Goal: Task Accomplishment & Management: Use online tool/utility

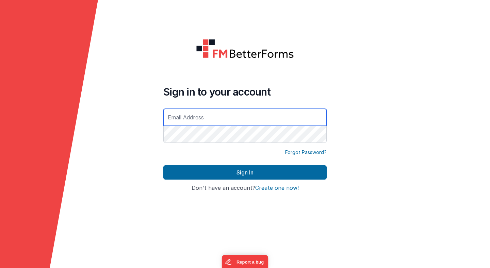
type input "[PERSON_NAME][EMAIL_ADDRESS][PERSON_NAME][DOMAIN_NAME]"
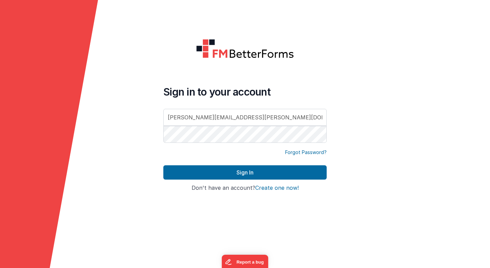
click at [163, 165] on button "Sign In" at bounding box center [244, 172] width 163 height 14
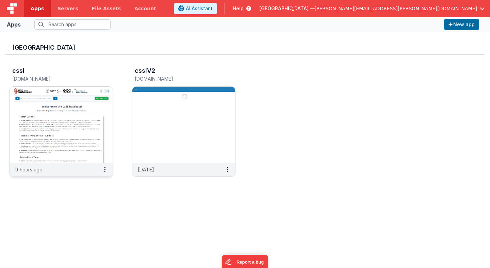
click at [95, 109] on img at bounding box center [61, 125] width 103 height 76
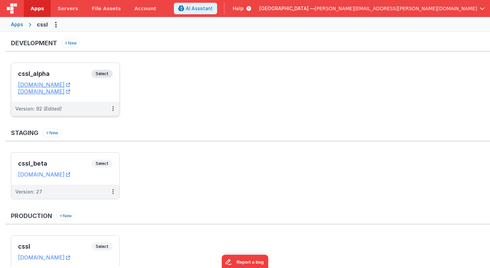
click at [109, 75] on span "Select" at bounding box center [102, 74] width 21 height 8
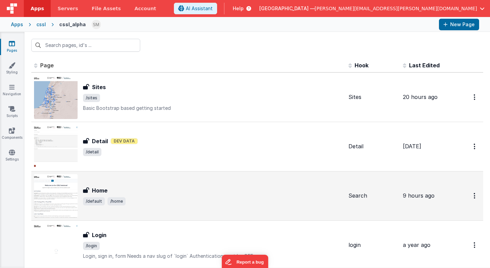
click at [100, 189] on h3 "Home" at bounding box center [100, 190] width 16 height 8
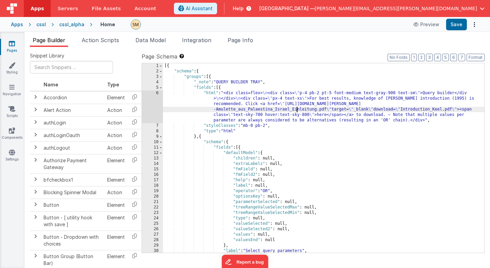
click at [297, 108] on div "[{ "schema" : { "groups" : [{ "_note" : "QUERY BUILDER TRAY" , "fields" : [{ "h…" at bounding box center [323, 163] width 321 height 200
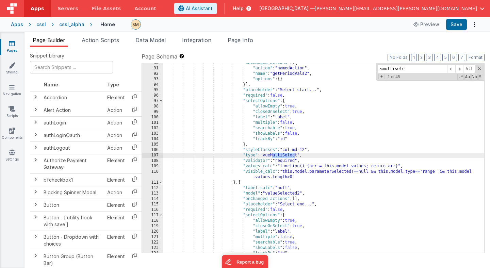
scroll to position [5574, 0]
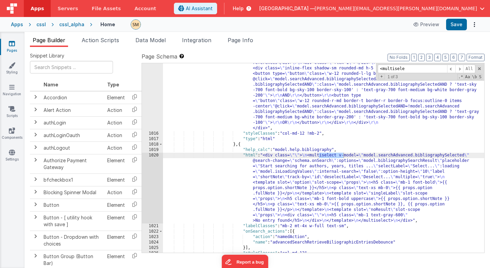
click at [303, 178] on div ""html" : "<div class= \" flex w-full text-[13px] \" > \r\n <div class= \" flex …" at bounding box center [323, 190] width 321 height 271
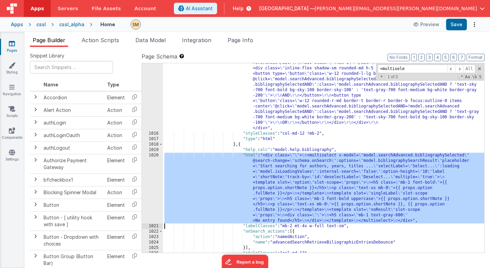
click at [155, 183] on div "1020" at bounding box center [152, 188] width 21 height 71
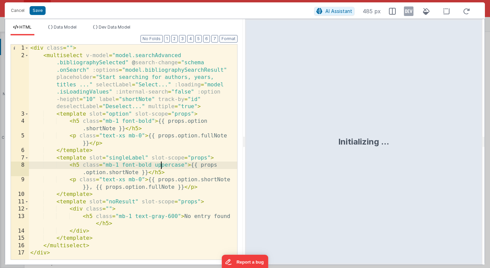
click at [160, 166] on div "< div class = "" > < multiselect v-model = "model.searchAdvanced .bibliographyS…" at bounding box center [133, 160] width 208 height 230
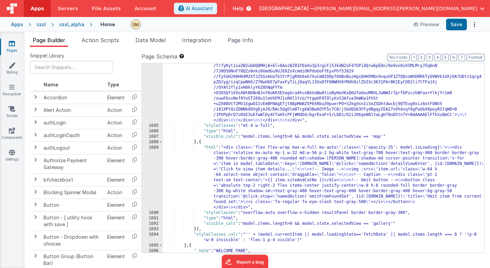
scroll to position [10112, 0]
click at [438, 57] on button "4" at bounding box center [437, 57] width 7 height 7
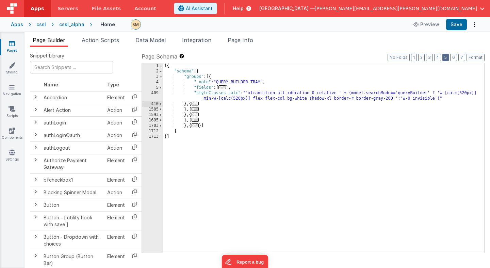
click at [447, 59] on button "5" at bounding box center [445, 57] width 6 height 7
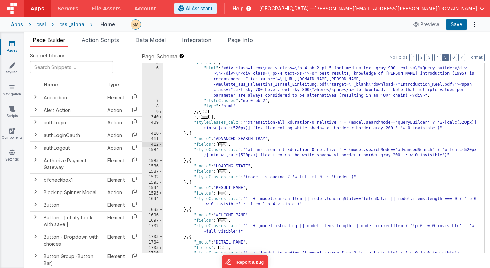
scroll to position [45, 0]
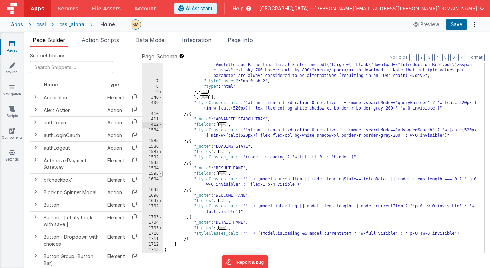
click at [160, 174] on span at bounding box center [161, 173] width 4 height 5
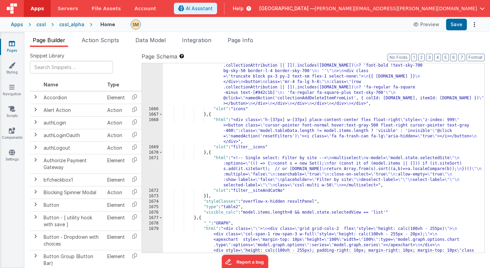
scroll to position [976, 0]
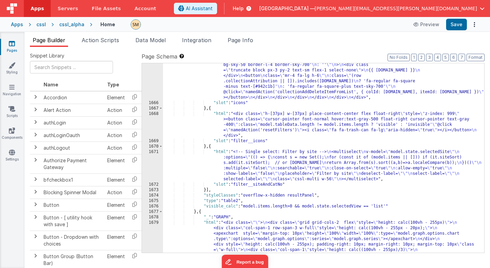
click at [234, 173] on div ""html" : "<div class= \" w-[100px] flex flex-col items-center float-right space…" at bounding box center [323, 110] width 321 height 663
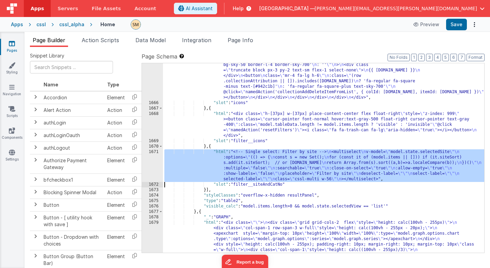
click at [157, 166] on div "1671" at bounding box center [152, 165] width 21 height 33
click at [178, 164] on div ""html" : "<div class= \" w-[100px] flex flex-col items-center float-right space…" at bounding box center [323, 110] width 321 height 663
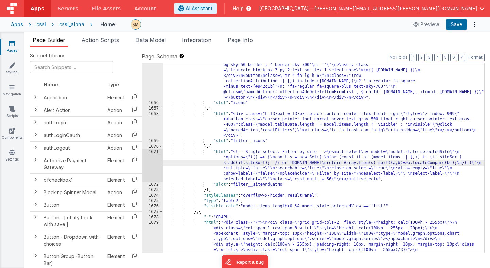
click at [158, 165] on div "1671" at bounding box center [152, 165] width 21 height 33
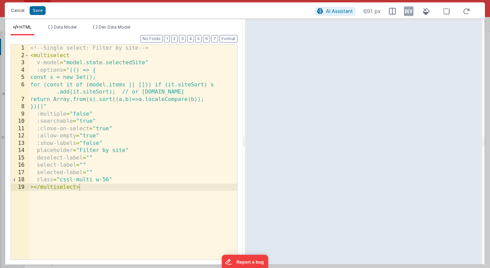
click at [23, 11] on button "Cancel" at bounding box center [17, 11] width 20 height 10
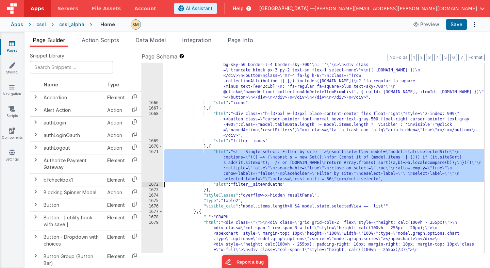
click at [252, 168] on div ""html" : "<div class= \" w-[100px] flex flex-col items-center float-right space…" at bounding box center [323, 110] width 321 height 663
click at [157, 170] on div "1671" at bounding box center [152, 165] width 21 height 33
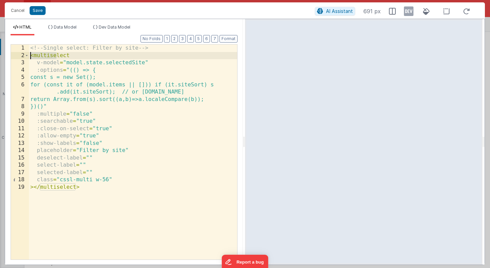
drag, startPoint x: 57, startPoint y: 55, endPoint x: 30, endPoint y: 54, distance: 27.6
click at [30, 54] on div "<!-- Single select: Filter by site --> < multiselect v-model = "model.state.sel…" at bounding box center [133, 160] width 208 height 230
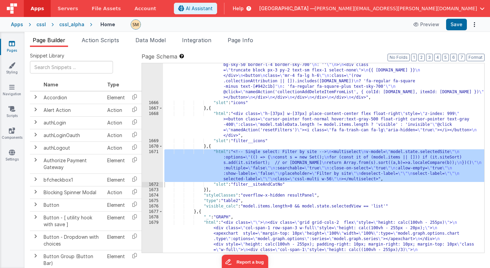
click at [228, 126] on div ""html" : "<div class= \" w-[100px] flex flex-col items-center float-right space…" at bounding box center [323, 110] width 321 height 663
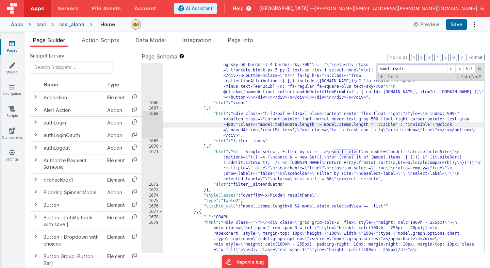
paste input
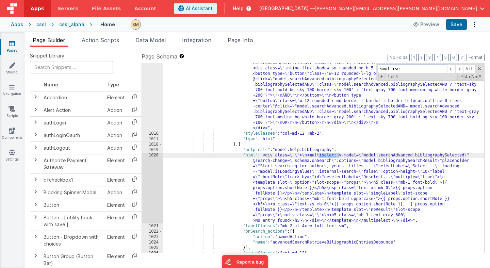
scroll to position [3978, 0]
type input "<multise"
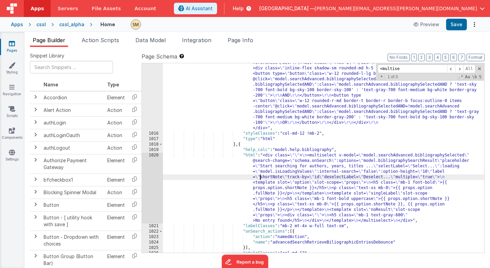
click at [260, 179] on div ""html" : "<div class= \" flex w-full text-[13px] \" > \r\n <div class= \" flex …" at bounding box center [323, 190] width 321 height 271
click at [159, 181] on div "1020" at bounding box center [152, 188] width 21 height 71
click at [274, 180] on div ""html" : "<div class= \" flex w-full text-[13px] \" > \r\n <div class= \" flex …" at bounding box center [323, 190] width 321 height 271
click at [151, 183] on div "1020" at bounding box center [152, 188] width 21 height 71
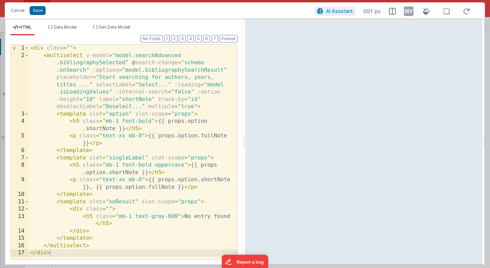
click at [153, 146] on div "< div class = "" > < multiselect v-model = "model.searchAdvanced .bibliographyS…" at bounding box center [133, 160] width 208 height 230
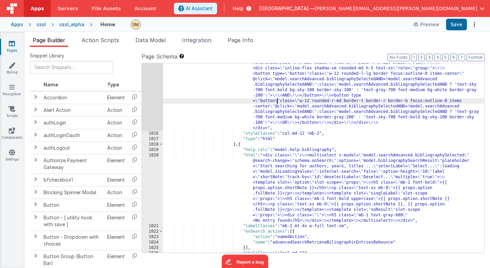
click at [278, 98] on div ""html" : "<div class= \" flex w-full text-[13px] \" > \r\n <div class= \" flex …" at bounding box center [323, 190] width 321 height 271
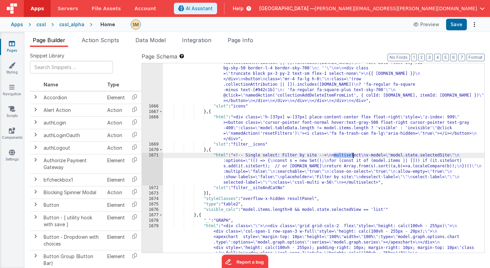
scroll to position [8960, 0]
click at [258, 158] on div ""html" : "<div class= \" w-[100px] flex flex-col items-center float-right space…" at bounding box center [323, 114] width 321 height 663
click at [155, 167] on div "1671" at bounding box center [152, 169] width 21 height 33
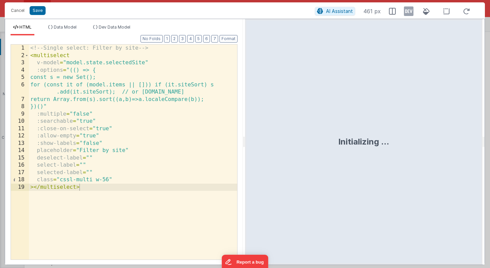
click at [155, 168] on div "<!-- Single select: Filter by site --> < multiselect v-model = "model.state.sel…" at bounding box center [133, 160] width 208 height 230
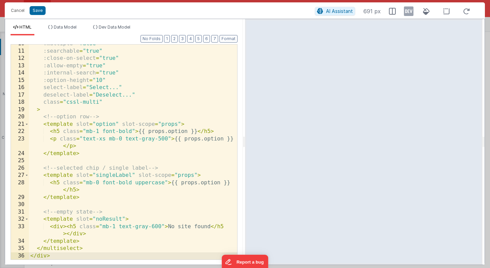
scroll to position [75, 0]
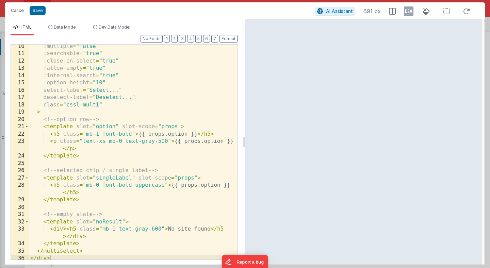
click at [171, 116] on div ":multiple = "false" :searchable = "true" :close-on-select = "true" :allow-empty…" at bounding box center [133, 158] width 208 height 230
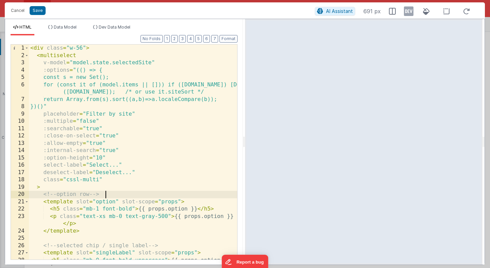
scroll to position [0, 0]
click at [39, 11] on button "Save" at bounding box center [38, 10] width 16 height 9
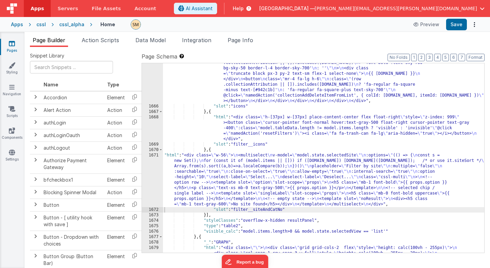
click at [192, 178] on div ""html" : "<div class= \" w-[100px] flex flex-col items-center float-right space…" at bounding box center [323, 114] width 321 height 663
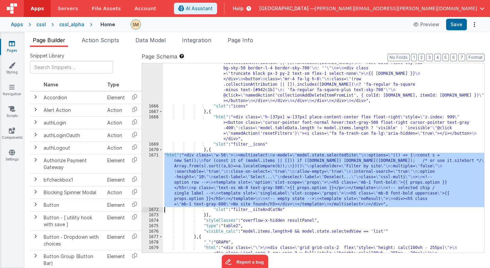
click at [155, 184] on div "1671" at bounding box center [152, 180] width 21 height 54
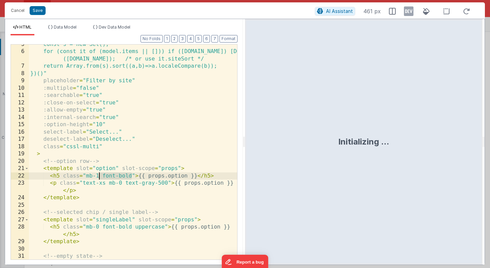
drag, startPoint x: 132, startPoint y: 176, endPoint x: 99, endPoint y: 176, distance: 33.0
click at [99, 176] on div "const s = new Set(); for (const it of (model.items || [])) if (it.site) s.add (…" at bounding box center [133, 156] width 208 height 230
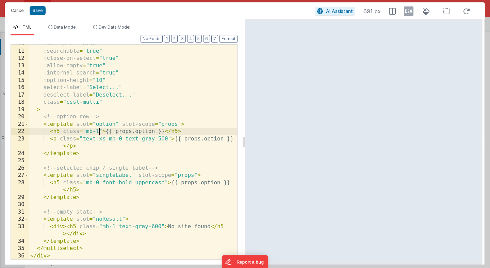
scroll to position [78, 0]
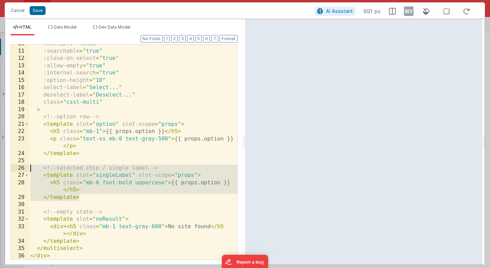
drag, startPoint x: 84, startPoint y: 198, endPoint x: 19, endPoint y: 169, distance: 71.3
click at [19, 169] on div "10 11 12 13 14 15 16 17 18 19 20 21 22 23 24 25 26 27 28 29 30 31 32 33 34 35 3…" at bounding box center [124, 152] width 227 height 216
click at [136, 183] on div ":multiple = "false" :searchable = "true" :close-on-select = "true" :allow-empty…" at bounding box center [133, 155] width 208 height 230
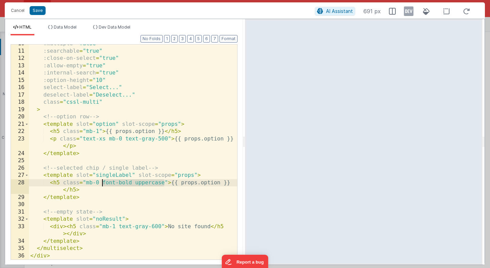
drag, startPoint x: 164, startPoint y: 185, endPoint x: 103, endPoint y: 183, distance: 60.6
click at [103, 183] on div ":multiple = "false" :searchable = "true" :close-on-select = "true" :allow-empty…" at bounding box center [133, 155] width 208 height 230
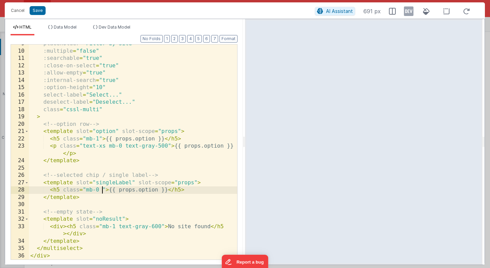
scroll to position [70, 0]
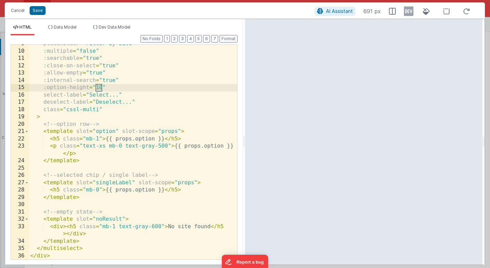
drag, startPoint x: 102, startPoint y: 87, endPoint x: 95, endPoint y: 87, distance: 7.1
click at [95, 87] on div "placeholder = "Filter by site" :multiple = "false" :searchable = "true" :close-…" at bounding box center [133, 155] width 208 height 230
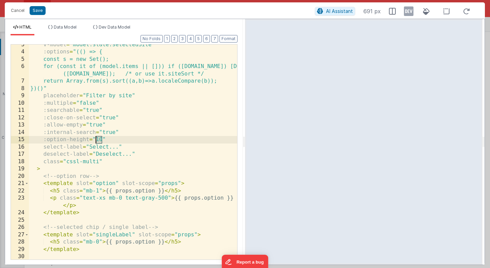
scroll to position [0, 0]
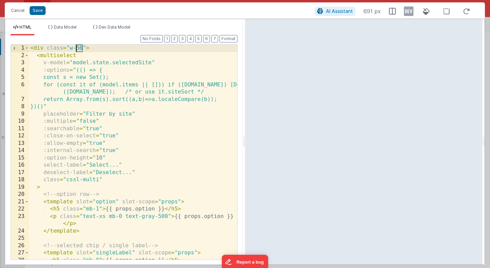
drag, startPoint x: 82, startPoint y: 48, endPoint x: 77, endPoint y: 48, distance: 5.8
click at [77, 48] on div "< div class = "w-56" > < multiselect v-model = "model.state.selectedSite" :opti…" at bounding box center [133, 160] width 208 height 230
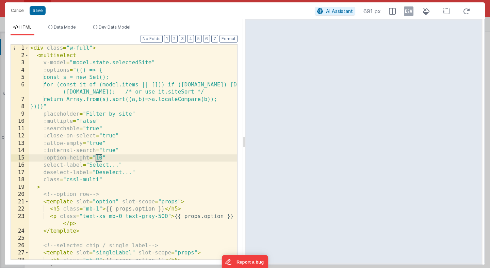
drag, startPoint x: 101, startPoint y: 157, endPoint x: 96, endPoint y: 158, distance: 5.5
click at [96, 158] on div "< div class = "w-full" > < multiselect v-model = "model.state.selectedSite" :op…" at bounding box center [133, 160] width 208 height 230
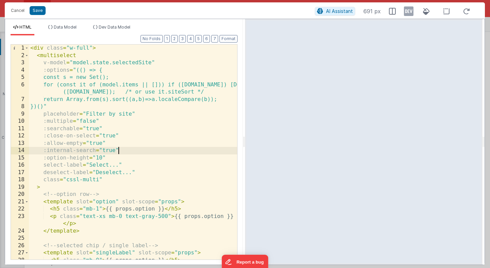
click at [177, 147] on div "< div class = "w-full" > < multiselect v-model = "model.state.selectedSite" :op…" at bounding box center [133, 160] width 208 height 230
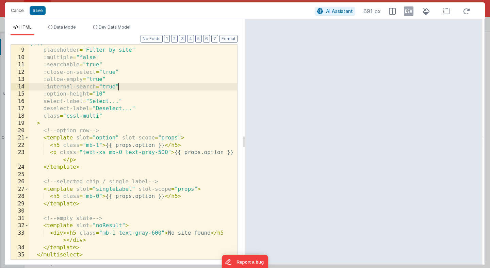
scroll to position [70, 0]
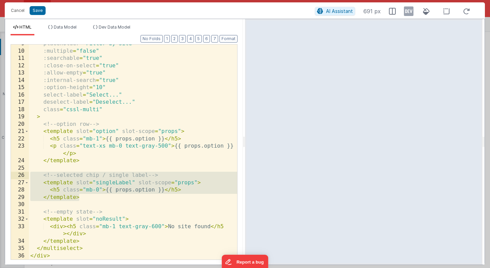
drag, startPoint x: 85, startPoint y: 200, endPoint x: 25, endPoint y: 178, distance: 64.0
click at [25, 178] on div "9 10 11 12 13 14 15 16 17 18 19 20 21 22 23 24 25 26 27 28 29 30 31 32 33 34 35…" at bounding box center [124, 152] width 227 height 216
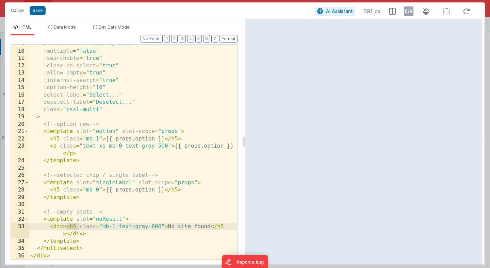
drag, startPoint x: 79, startPoint y: 228, endPoint x: 67, endPoint y: 228, distance: 11.9
click at [67, 228] on div "placeholder = "Filter by site" :multiple = "false" :searchable = "true" :close-…" at bounding box center [133, 155] width 208 height 230
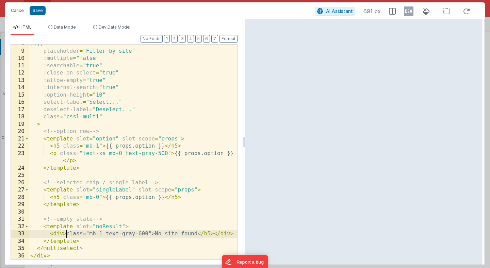
scroll to position [63, 0]
drag, startPoint x: 213, startPoint y: 236, endPoint x: 197, endPoint y: 234, distance: 16.4
click at [197, 234] on div "})()" placeholder = "Filter by site" :multiple = "false" :searchable = "true" :…" at bounding box center [133, 155] width 208 height 230
click at [172, 216] on div "})()" placeholder = "Filter by site" :multiple = "false" :searchable = "true" :…" at bounding box center [133, 155] width 208 height 230
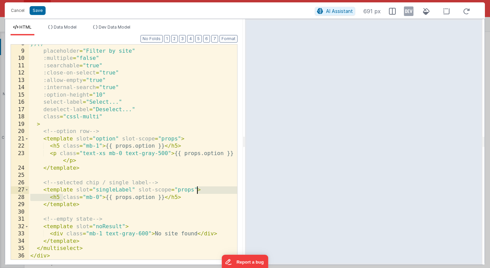
drag, startPoint x: 63, startPoint y: 198, endPoint x: 196, endPoint y: 192, distance: 132.9
click at [196, 192] on div "})()" placeholder = "Filter by site" :multiple = "false" :searchable = "true" :…" at bounding box center [133, 155] width 208 height 230
drag, startPoint x: 147, startPoint y: 198, endPoint x: 128, endPoint y: 198, distance: 19.7
click at [128, 198] on div "})()" placeholder = "Filter by site" :multiple = "false" :searchable = "true" :…" at bounding box center [133, 155] width 208 height 230
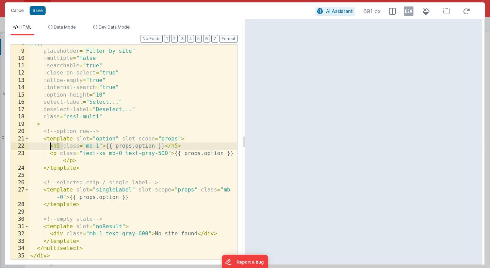
drag, startPoint x: 64, startPoint y: 147, endPoint x: 51, endPoint y: 149, distance: 12.7
click at [51, 149] on div "})()" placeholder = "Filter by site" :multiple = "false" :searchable = "true" :…" at bounding box center [133, 155] width 208 height 230
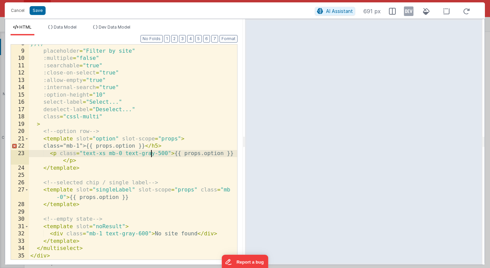
click at [151, 155] on div "})()" placeholder = "Filter by site" :multiple = "false" :searchable = "true" :…" at bounding box center [133, 155] width 208 height 230
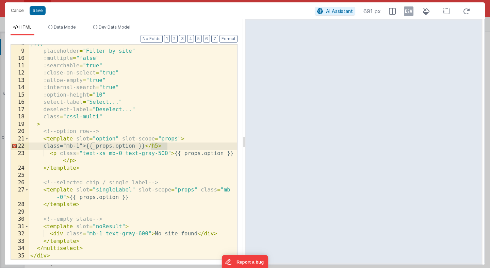
drag, startPoint x: 167, startPoint y: 146, endPoint x: 153, endPoint y: 147, distance: 14.6
click at [153, 147] on div "})()" placeholder = "Filter by site" :multiple = "false" :searchable = "true" :…" at bounding box center [133, 155] width 208 height 230
click at [147, 156] on div "})()" placeholder = "Filter by site" :multiple = "false" :searchable = "true" :…" at bounding box center [133, 155] width 208 height 230
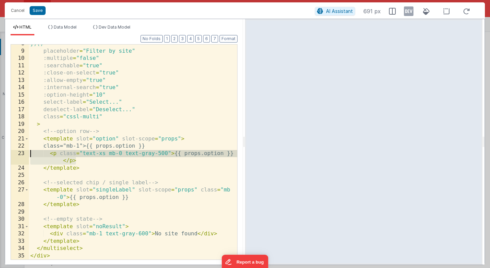
drag, startPoint x: 81, startPoint y: 163, endPoint x: 28, endPoint y: 154, distance: 53.4
click at [28, 154] on div "8 9 10 11 12 13 14 15 16 17 18 19 20 21 22 23 24 25 26 27 28 29 30 31 32 33 34 …" at bounding box center [124, 152] width 227 height 216
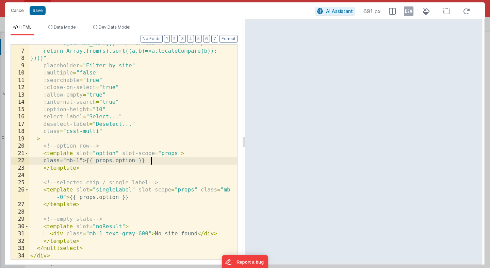
scroll to position [48, 0]
click at [40, 9] on button "Save" at bounding box center [38, 10] width 16 height 9
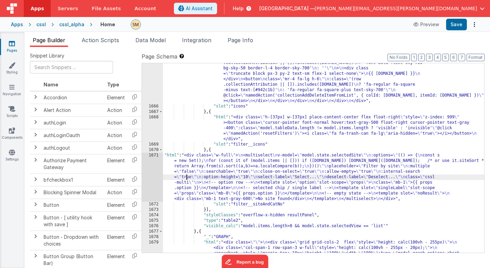
click at [186, 180] on div ""html" : "<div class= \" w-[100px] flex flex-col items-center float-right space…" at bounding box center [323, 114] width 321 height 663
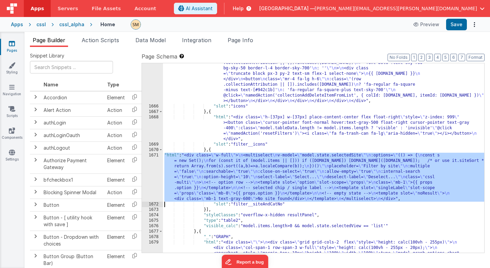
click at [154, 174] on div "1671" at bounding box center [152, 177] width 21 height 49
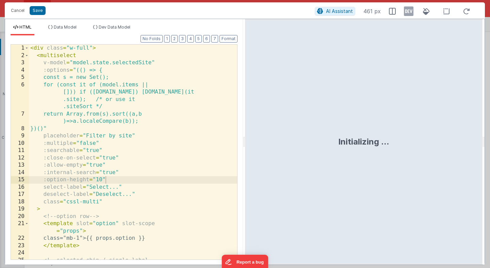
click at [154, 174] on div "1 2 3 4 5 6 7 8 9 10 11 12 13 14 15 16 17 18 19 20 21 22 23 24 25 < div class =…" at bounding box center [124, 152] width 227 height 216
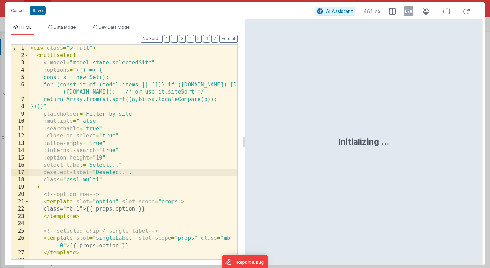
click at [154, 174] on div "< div class = "w-full" > < multiselect v-model = "model.state.selectedSite" :op…" at bounding box center [133, 160] width 208 height 230
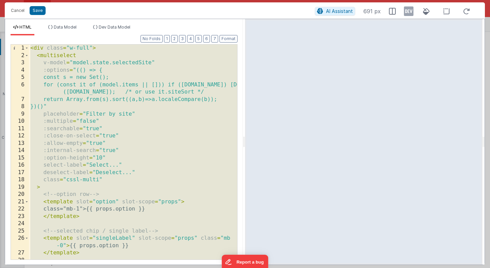
click at [198, 115] on div "< div class = "w-full" > < multiselect v-model = "model.state.selectedSite" :op…" at bounding box center [133, 160] width 208 height 230
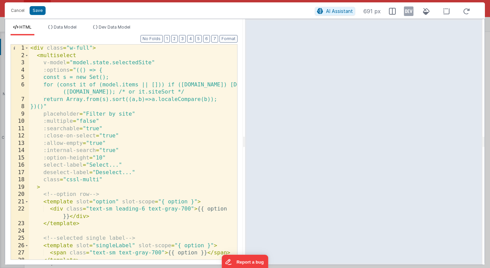
scroll to position [0, 0]
click at [130, 120] on div "< div class = "w-full" > < multiselect v-model = "model.state.selectedSite" :op…" at bounding box center [133, 160] width 208 height 230
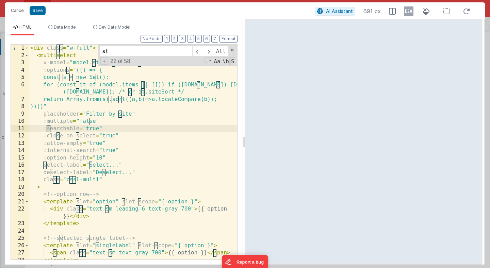
scroll to position [55, 0]
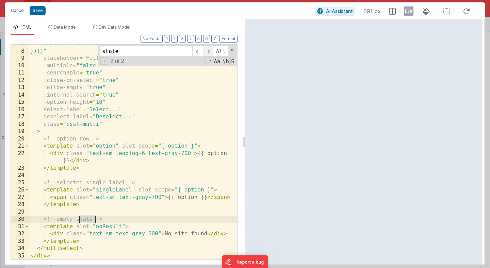
type input "state"
click at [209, 51] on span at bounding box center [208, 51] width 11 height 11
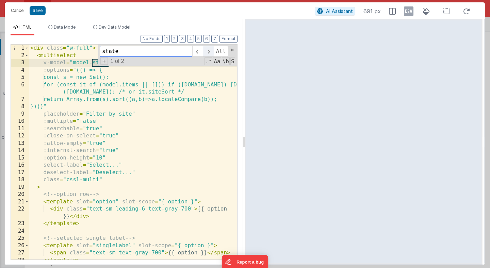
scroll to position [0, 0]
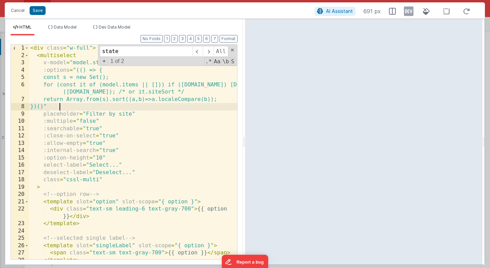
click at [185, 109] on div "< div class = "w-full" > < multiselect v-model = "model.state.selectedSite" :op…" at bounding box center [133, 160] width 208 height 230
click at [231, 50] on span at bounding box center [232, 50] width 5 height 5
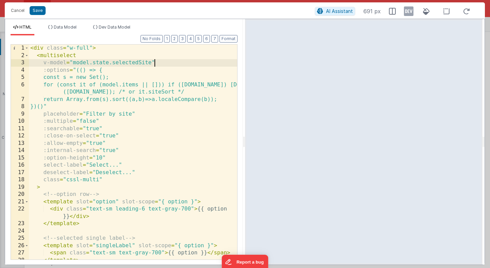
click at [160, 63] on div "< div class = "w-full" > < multiselect v-model = "model.state.selectedSite" :op…" at bounding box center [133, 160] width 208 height 230
click at [111, 64] on div "< div class = "w-full" > < multiselect v-model = "model.state.selectedSite" :op…" at bounding box center [133, 160] width 208 height 230
click at [127, 64] on div "< div class = "w-full" > < multiselect v-model = "model.state.listSelectedSite"…" at bounding box center [133, 160] width 208 height 230
click at [69, 27] on span "Data Model" at bounding box center [65, 27] width 23 height 5
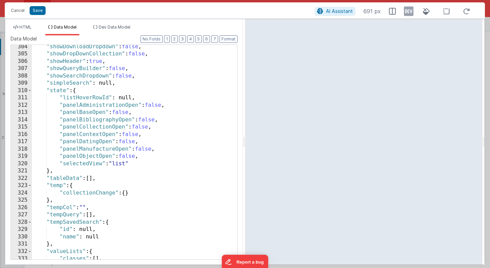
scroll to position [2241, 0]
click at [135, 97] on div ""showDownloadDropdown" : false , "showDropDownCollection" : false , "showHeader…" at bounding box center [134, 157] width 205 height 229
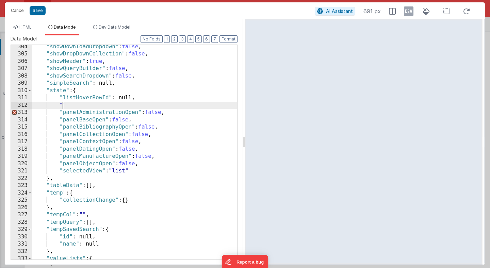
paste textarea
click at [37, 13] on button "Save" at bounding box center [38, 10] width 16 height 9
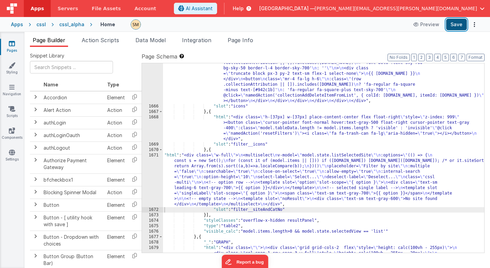
click at [457, 24] on button "Save" at bounding box center [456, 25] width 21 height 12
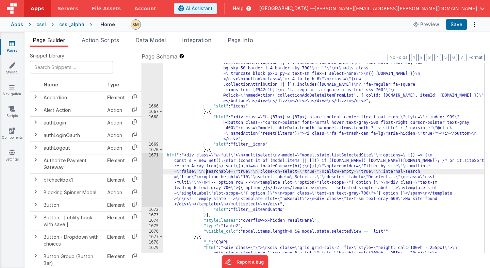
click at [205, 174] on div ""html" : "<div class= \" w-[100px] flex flex-col items-center float-right space…" at bounding box center [323, 114] width 321 height 663
click at [155, 173] on div "1671" at bounding box center [152, 180] width 21 height 54
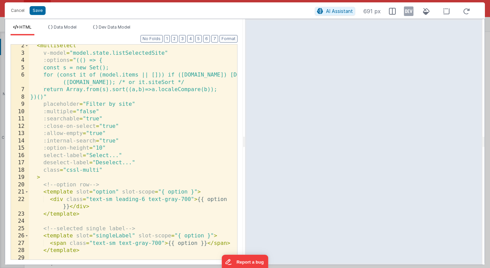
scroll to position [0, 0]
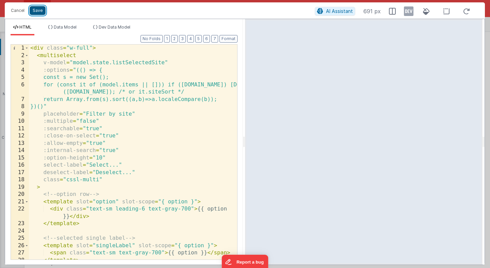
click at [39, 10] on button "Save" at bounding box center [38, 10] width 16 height 9
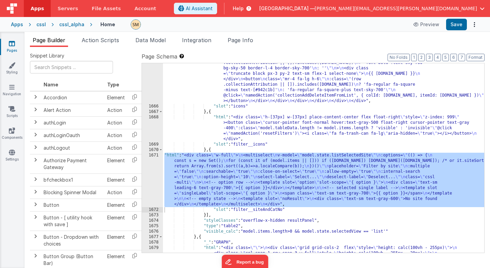
click at [197, 90] on div ""html" : "<div class= \" w-[100px] flex flex-col items-center float-right space…" at bounding box center [323, 114] width 321 height 663
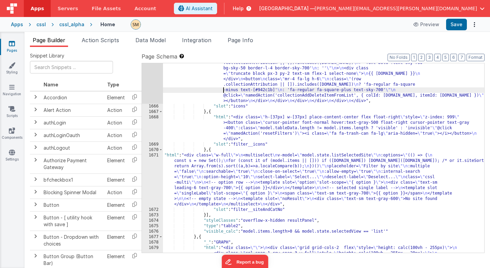
click at [194, 178] on div ""html" : "<div class= \" w-[100px] flex flex-col items-center float-right space…" at bounding box center [323, 114] width 321 height 663
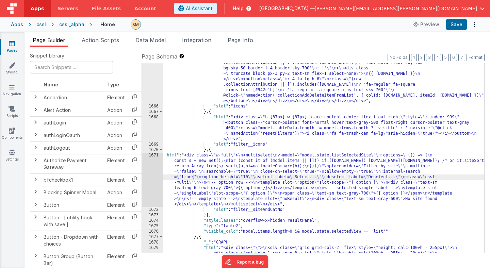
click at [151, 175] on div "1671" at bounding box center [152, 180] width 21 height 54
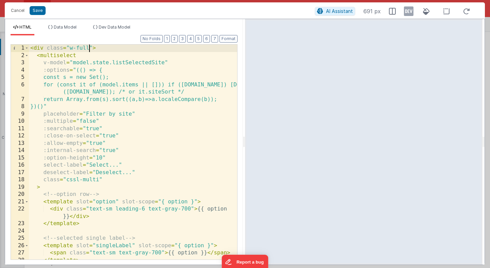
click at [89, 48] on div "< div class = "w-full" > < multiselect v-model = "model.state.listSelectedSite"…" at bounding box center [133, 160] width 208 height 230
drag, startPoint x: 125, startPoint y: 48, endPoint x: 93, endPoint y: 49, distance: 32.0
click at [93, 49] on div "< div class = "w-full weight-900" > < multiselect v-model = "model.state.listSe…" at bounding box center [133, 160] width 208 height 230
click at [40, 11] on button "Save" at bounding box center [38, 10] width 16 height 9
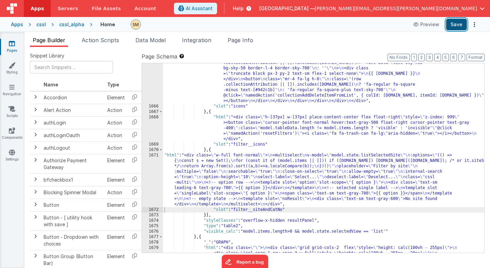
click at [461, 27] on button "Save" at bounding box center [456, 25] width 21 height 12
click at [205, 178] on div ""html" : "<div class= \" w-[100px] flex flex-col items-center float-right space…" at bounding box center [323, 114] width 321 height 663
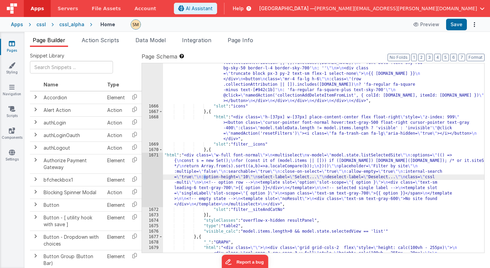
click at [154, 179] on div "1671" at bounding box center [152, 180] width 21 height 54
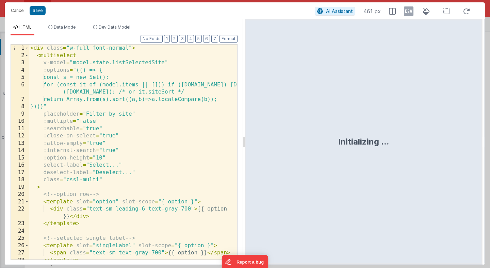
click at [129, 48] on div "< div class = "w-full font-normal" > < multiselect v-model = "model.state.listS…" at bounding box center [133, 160] width 208 height 230
click at [76, 98] on div "< div class = "w-full font-normal" > < multiselect v-model = "model.state.listS…" at bounding box center [133, 160] width 208 height 230
click at [142, 92] on div "< div class = "w-full font-normal" > < multiselect v-model = "model.state.listS…" at bounding box center [133, 160] width 208 height 230
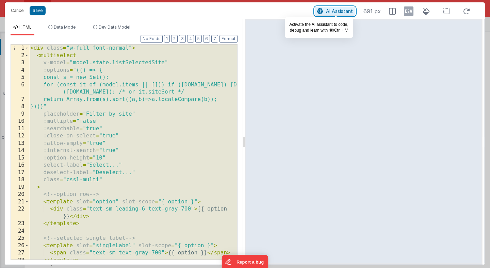
click at [334, 11] on span "AI Assistant" at bounding box center [339, 11] width 27 height 6
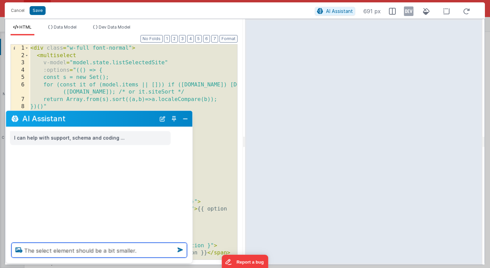
type textarea "The select element should be a bit smaller."
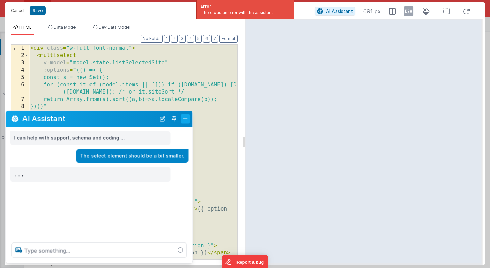
click at [187, 117] on button "Close" at bounding box center [185, 119] width 9 height 10
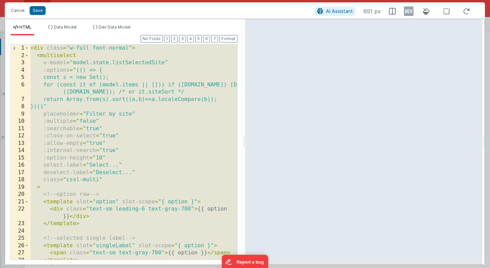
click at [200, 83] on div "< div class = "w-full font-normal" > < multiselect v-model = "model.state.listS…" at bounding box center [133, 160] width 208 height 230
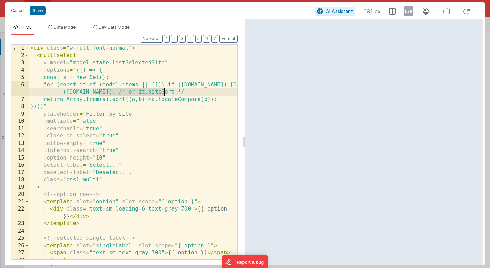
drag, startPoint x: 99, startPoint y: 92, endPoint x: 168, endPoint y: 92, distance: 69.4
click at [168, 92] on div "< div class = "w-full font-normal" > < multiselect v-model = "model.state.listS…" at bounding box center [133, 160] width 208 height 230
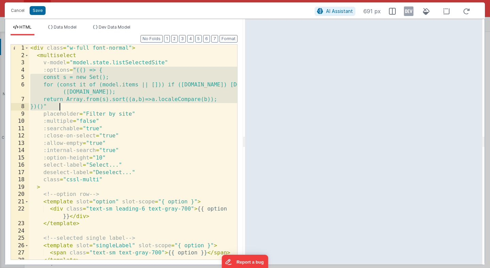
drag, startPoint x: 74, startPoint y: 69, endPoint x: 60, endPoint y: 108, distance: 40.4
click at [60, 108] on div "< div class = "w-full font-normal" > < multiselect v-model = "model.state.listS…" at bounding box center [133, 160] width 208 height 230
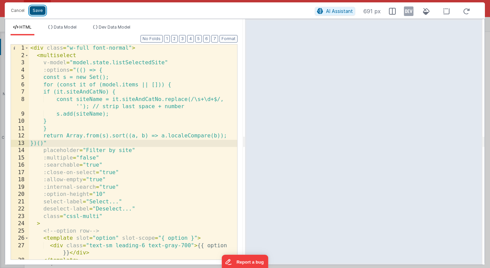
click at [36, 12] on button "Save" at bounding box center [38, 10] width 16 height 9
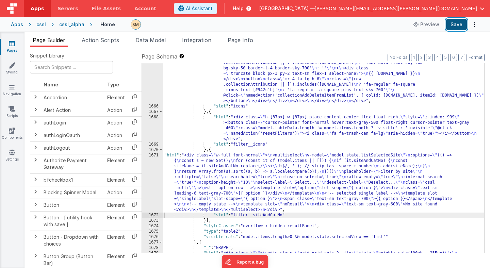
click at [452, 25] on button "Save" at bounding box center [456, 25] width 21 height 12
click at [199, 188] on div ""html" : "<div class= \" w-[100px] flex flex-col items-center float-right space…" at bounding box center [323, 114] width 321 height 663
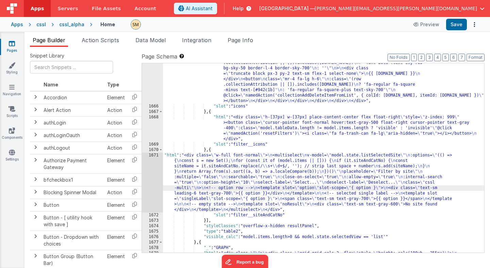
click at [156, 183] on div "1671" at bounding box center [152, 183] width 21 height 60
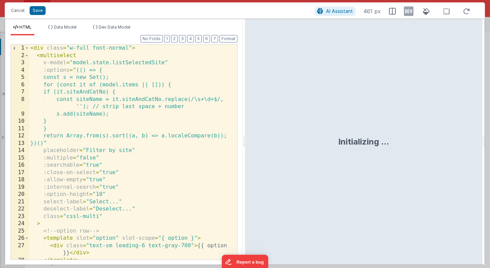
click at [99, 217] on div "< div class = "w-full font-normal" > < multiselect v-model = "model.state.listS…" at bounding box center [133, 160] width 208 height 230
click at [129, 217] on div "< div class = "w-full font-normal" > < multiselect v-model = "model.state.listS…" at bounding box center [133, 160] width 208 height 230
drag, startPoint x: 115, startPoint y: 217, endPoint x: 102, endPoint y: 215, distance: 13.1
click at [102, 215] on div "< div class = "w-full font-normal" > < multiselect v-model = "model.state.listS…" at bounding box center [133, 160] width 208 height 230
drag, startPoint x: 129, startPoint y: 216, endPoint x: 108, endPoint y: 216, distance: 21.1
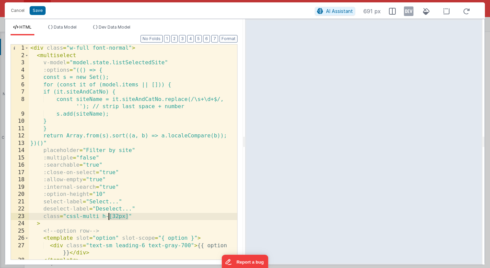
click at [108, 216] on div "< div class = "w-full font-normal" > < multiselect v-model = "model.state.listS…" at bounding box center [133, 160] width 208 height 230
click at [119, 217] on div "< div class = "w-full font-normal" > < multiselect v-model = "model.state.listS…" at bounding box center [133, 160] width 208 height 230
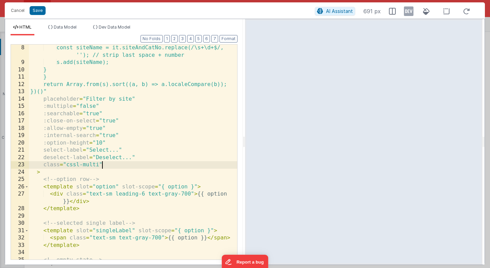
scroll to position [51, 0]
click at [56, 165] on div "const siteName = it.siteAndCatNo.replace(/\s+\d+$/, ''); // strip last space + …" at bounding box center [133, 162] width 208 height 237
drag, startPoint x: 66, startPoint y: 164, endPoint x: 98, endPoint y: 166, distance: 31.7
click at [98, 166] on div "const siteName = it.siteAndCatNo.replace(/\s+\d+$/, ''); // strip last space + …" at bounding box center [133, 162] width 208 height 237
click at [40, 11] on button "Save" at bounding box center [38, 10] width 16 height 9
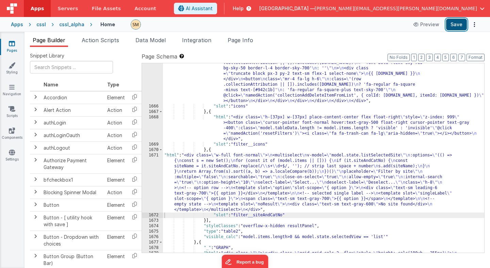
click at [462, 23] on button "Save" at bounding box center [456, 25] width 21 height 12
click at [246, 184] on div ""html" : "<div class= \" w-[100px] flex flex-col items-center float-right space…" at bounding box center [323, 114] width 321 height 663
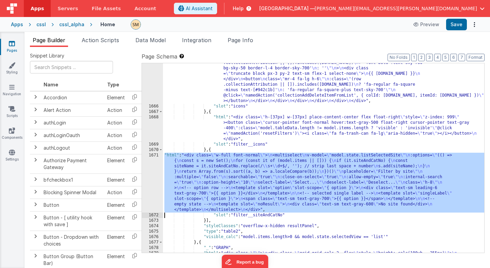
click at [155, 180] on div "1671" at bounding box center [152, 183] width 21 height 60
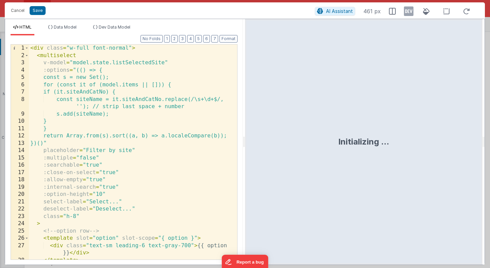
scroll to position [0, 0]
click at [100, 195] on div "< div class = "w-full font-normal" > < multiselect v-model = "model.state.listS…" at bounding box center [133, 160] width 208 height 230
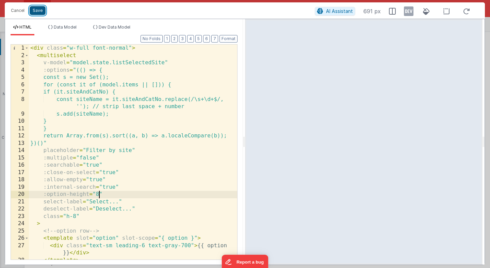
click at [38, 11] on button "Save" at bounding box center [38, 10] width 16 height 9
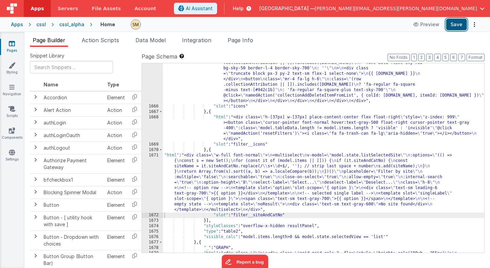
click at [462, 25] on button "Save" at bounding box center [456, 25] width 21 height 12
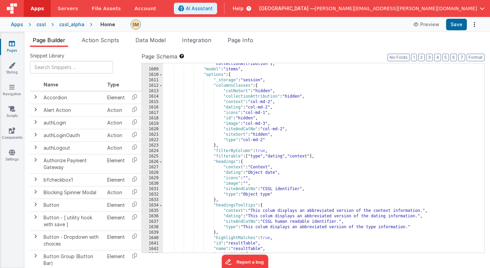
scroll to position [8336, 0]
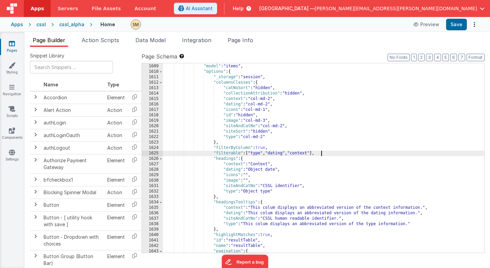
click at [329, 154] on div ""columns" : [ "siteAndCatNo" , "image" , "type" , "dating" , "context" , "id" ,…" at bounding box center [323, 156] width 321 height 206
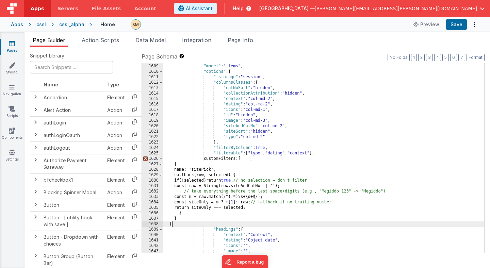
click at [226, 159] on div ""columns" : [ "siteAndCatNo" , "image" , "type" , "dating" , "context" , "id" ,…" at bounding box center [323, 156] width 321 height 206
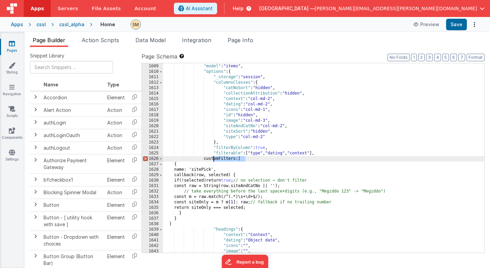
click at [226, 159] on div ""columns" : [ "siteAndCatNo" , "image" , "type" , "dating" , "context" , "id" ,…" at bounding box center [323, 156] width 321 height 206
click at [183, 170] on div ""columns" : [ "siteAndCatNo" , "image" , "type" , "dating" , "context" , "id" ,…" at bounding box center [323, 156] width 321 height 206
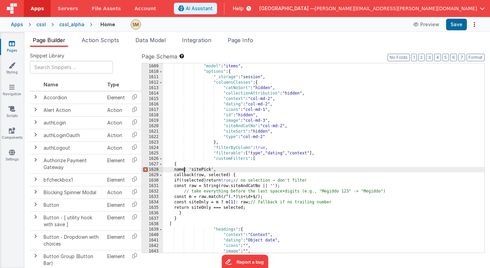
click at [183, 170] on div ""columns" : [ "siteAndCatNo" , "image" , "type" , "dating" , "context" , "id" ,…" at bounding box center [323, 156] width 321 height 206
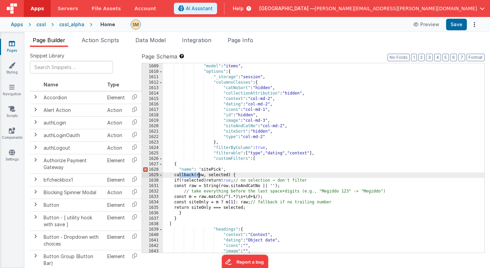
drag, startPoint x: 179, startPoint y: 176, endPoint x: 198, endPoint y: 176, distance: 19.1
click at [198, 176] on div ""columns" : [ "siteAndCatNo" , "image" , "type" , "dating" , "context" , "id" ,…" at bounding box center [323, 156] width 321 height 206
click at [244, 9] on span "Help" at bounding box center [238, 8] width 11 height 7
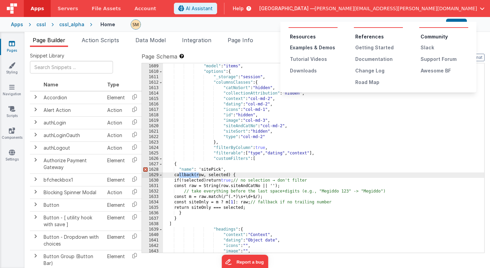
click at [316, 48] on div "Examples & Demos" at bounding box center [314, 47] width 48 height 7
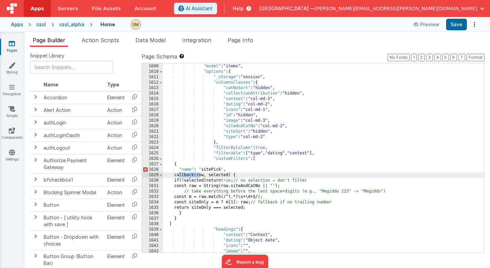
click at [189, 178] on div ""columns" : [ "siteAndCatNo" , "image" , "type" , "dating" , "context" , "id" ,…" at bounding box center [323, 156] width 321 height 206
click at [226, 176] on div ""columns" : [ "siteAndCatNo" , "image" , "type" , "dating" , "context" , "id" ,…" at bounding box center [323, 156] width 321 height 206
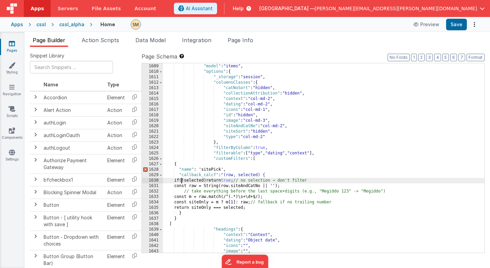
click at [182, 182] on div ""columns" : [ "siteAndCatNo" , "image" , "type" , "dating" , "context" , "id" ,…" at bounding box center [323, 156] width 321 height 206
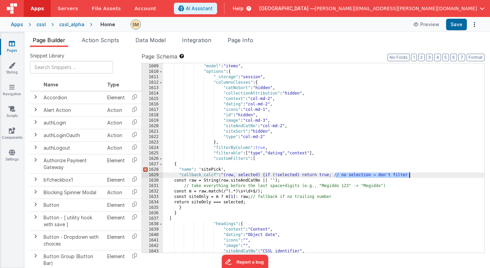
drag, startPoint x: 336, startPoint y: 176, endPoint x: 424, endPoint y: 175, distance: 88.8
click at [424, 175] on div ""columns" : [ "siteAndCatNo" , "image" , "type" , "dating" , "context" , "id" ,…" at bounding box center [323, 156] width 321 height 206
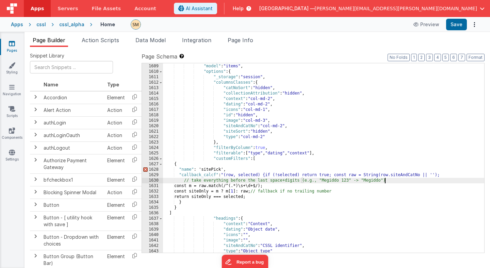
click at [391, 181] on div ""columns" : [ "siteAndCatNo" , "image" , "type" , "dating" , "context" , "id" ,…" at bounding box center [323, 156] width 321 height 206
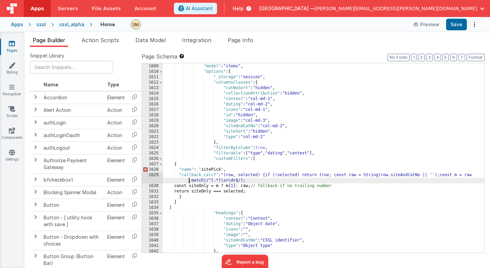
click at [190, 182] on div ""columns" : [ "siteAndCatNo" , "image" , "type" , "dating" , "context" , "id" ,…" at bounding box center [323, 156] width 321 height 206
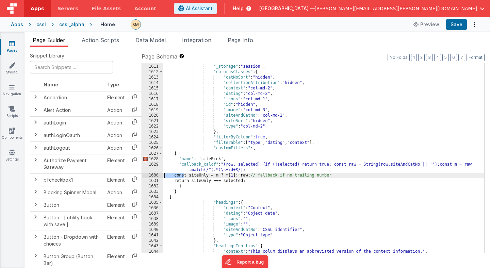
drag, startPoint x: 184, startPoint y: 177, endPoint x: 154, endPoint y: 176, distance: 29.9
click at [154, 176] on div "1610 1611 1612 1613 1614 1615 1616 1617 1618 1619 1620 1621 1622 1623 1624 1625…" at bounding box center [313, 158] width 343 height 190
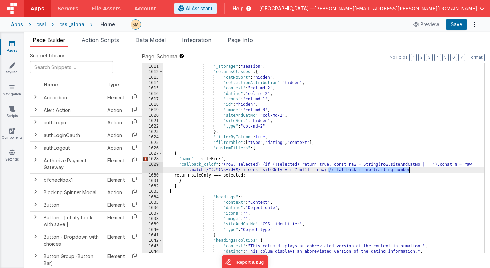
drag, startPoint x: 328, startPoint y: 170, endPoint x: 413, endPoint y: 172, distance: 84.7
click at [413, 172] on div ""options" : { "_storage" : "session" , "columnsClasses" : { "catNoSort" : "hidd…" at bounding box center [323, 159] width 321 height 200
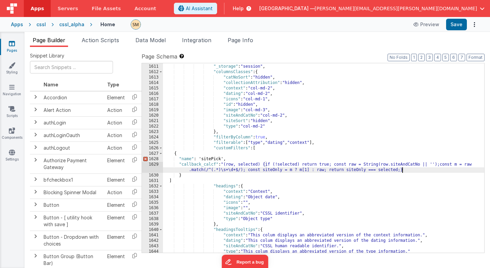
click at [408, 170] on div ""options" : { "_storage" : "session" , "columnsClasses" : { "catNoSort" : "hidd…" at bounding box center [323, 159] width 321 height 200
click at [223, 159] on div ""options" : { "_storage" : "session" , "columnsClasses" : { "catNoSort" : "hidd…" at bounding box center [323, 159] width 321 height 200
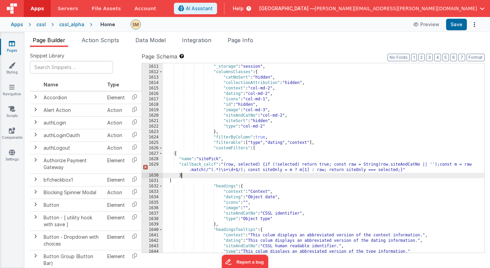
click at [200, 177] on div ""options" : { "_storage" : "session" , "columnsClasses" : { "catNoSort" : "hidd…" at bounding box center [323, 159] width 321 height 200
click at [198, 182] on div ""options" : { "_storage" : "session" , "columnsClasses" : { "catNoSort" : "hidd…" at bounding box center [323, 159] width 321 height 200
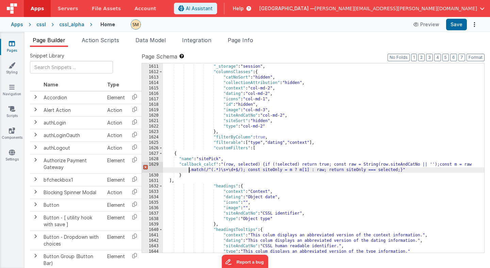
click at [188, 170] on div ""options" : { "_storage" : "session" , "columnsClasses" : { "catNoSort" : "hidd…" at bounding box center [323, 159] width 321 height 200
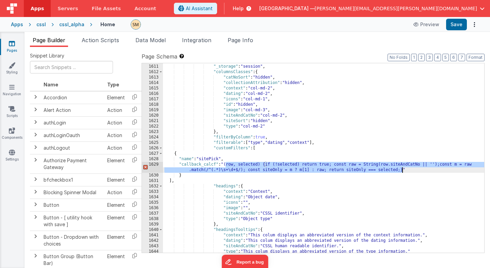
drag, startPoint x: 225, startPoint y: 165, endPoint x: 402, endPoint y: 169, distance: 177.0
click at [402, 169] on div ""options" : { "_storage" : "session" , "columnsClasses" : { "catNoSort" : "hidd…" at bounding box center [323, 159] width 321 height 200
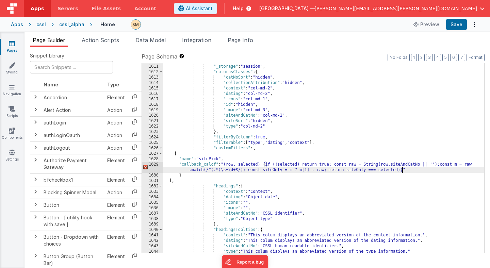
click at [225, 165] on div ""options" : { "_storage" : "session" , "columnsClasses" : { "catNoSort" : "hidd…" at bounding box center [323, 159] width 321 height 200
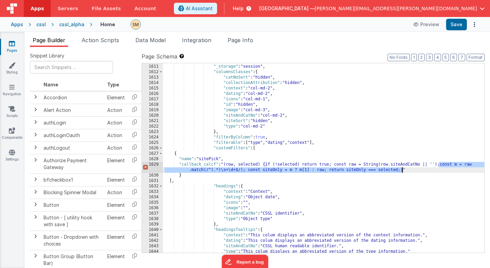
drag, startPoint x: 439, startPoint y: 165, endPoint x: 403, endPoint y: 170, distance: 36.7
click at [403, 170] on div ""options" : { "_storage" : "session" , "columnsClasses" : { "catNoSort" : "hidd…" at bounding box center [323, 159] width 321 height 200
click at [204, 169] on div ""options" : { "_storage" : "session" , "columnsClasses" : { "catNoSort" : "hidd…" at bounding box center [323, 159] width 321 height 200
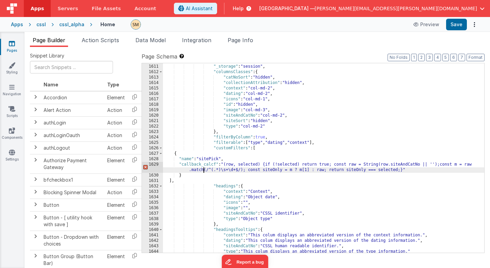
click at [399, 171] on div ""options" : { "_storage" : "session" , "columnsClasses" : { "catNoSort" : "hidd…" at bounding box center [323, 159] width 321 height 200
click at [243, 170] on div ""options" : { "_storage" : "session" , "columnsClasses" : { "catNoSort" : "hidd…" at bounding box center [323, 159] width 321 height 200
drag, startPoint x: 221, startPoint y: 170, endPoint x: 240, endPoint y: 171, distance: 18.4
click at [240, 171] on div ""options" : { "_storage" : "session" , "columnsClasses" : { "catNoSort" : "hidd…" at bounding box center [323, 159] width 321 height 200
click at [221, 170] on div ""options" : { "_storage" : "session" , "columnsClasses" : { "catNoSort" : "hidd…" at bounding box center [323, 159] width 321 height 200
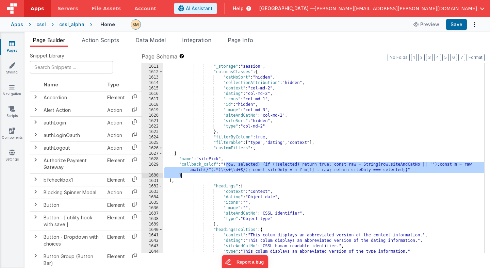
drag, startPoint x: 225, startPoint y: 164, endPoint x: 303, endPoint y: 175, distance: 78.1
click at [303, 175] on div ""options" : { "_storage" : "session" , "columnsClasses" : { "catNoSort" : "hidd…" at bounding box center [323, 159] width 321 height 200
click at [460, 23] on button "Save" at bounding box center [456, 25] width 21 height 12
click at [222, 170] on div ""options" : { "_storage" : "session" , "columnsClasses" : { "catNoSort" : "hidd…" at bounding box center [323, 159] width 321 height 200
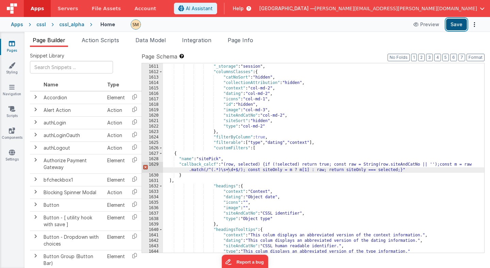
click at [456, 25] on button "Save" at bounding box center [456, 25] width 21 height 12
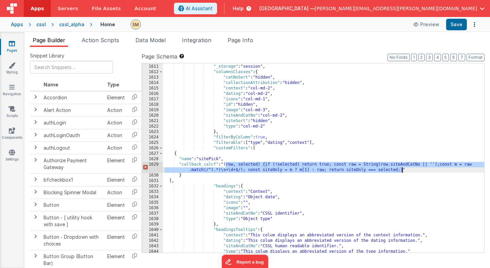
drag, startPoint x: 225, startPoint y: 165, endPoint x: 402, endPoint y: 169, distance: 177.0
click at [402, 169] on div ""options" : { "_storage" : "session" , "columnsClasses" : { "catNoSort" : "hidd…" at bounding box center [323, 159] width 321 height 200
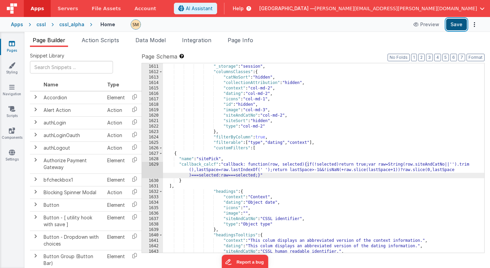
click at [455, 26] on button "Save" at bounding box center [456, 25] width 21 height 12
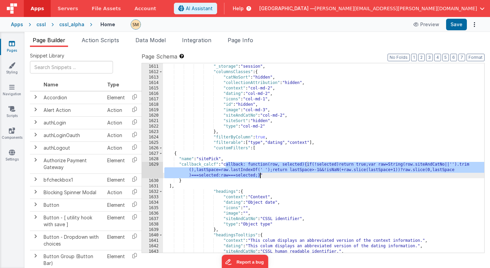
drag, startPoint x: 226, startPoint y: 164, endPoint x: 260, endPoint y: 176, distance: 36.4
click at [260, 176] on div ""options" : { "_storage" : "session" , "columnsClasses" : { "catNoSort" : "hidd…" at bounding box center [323, 159] width 321 height 200
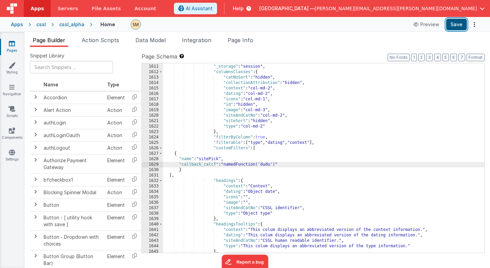
click at [459, 24] on button "Save" at bounding box center [456, 25] width 21 height 12
click at [268, 165] on div ""options" : { "_storage" : "session" , "columnsClasses" : { "catNoSort" : "hidd…" at bounding box center [323, 159] width 321 height 200
click at [246, 42] on span "Page Info" at bounding box center [241, 40] width 26 height 7
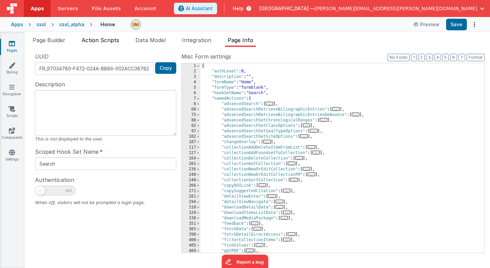
click at [114, 42] on span "Action Scripts" at bounding box center [100, 40] width 37 height 7
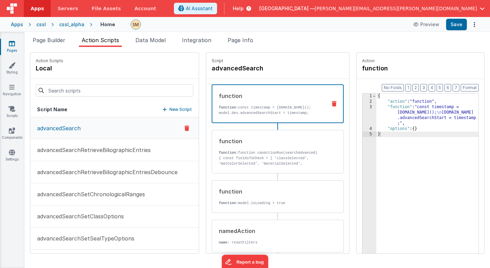
click at [167, 110] on button "New Script" at bounding box center [177, 109] width 29 height 7
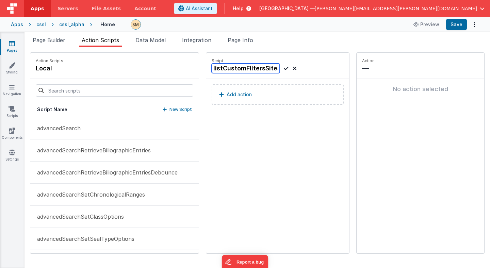
type input "listCustomFiltersSites"
click at [284, 68] on icon at bounding box center [286, 68] width 5 height 8
click at [251, 95] on button "Add action" at bounding box center [278, 94] width 132 height 20
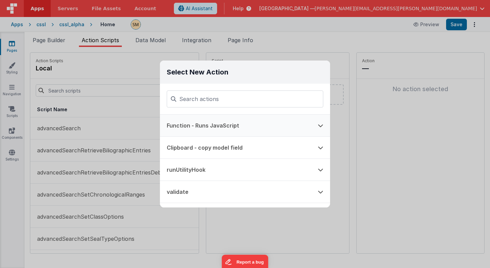
click at [226, 126] on button "Function - Runs JavaScript" at bounding box center [235, 126] width 151 height 22
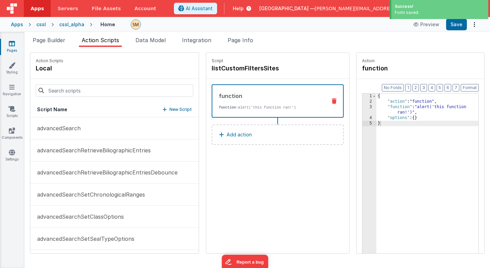
click at [391, 111] on div "{ "action" : "function" , "function" : "alert('this function ran!')" , "options…" at bounding box center [428, 190] width 104 height 192
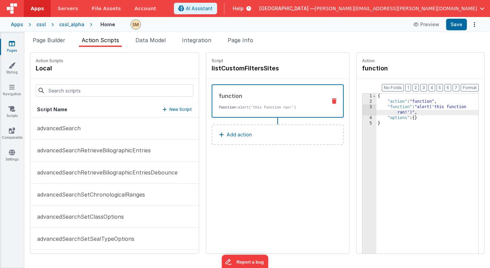
click at [369, 112] on div "3" at bounding box center [369, 109] width 14 height 11
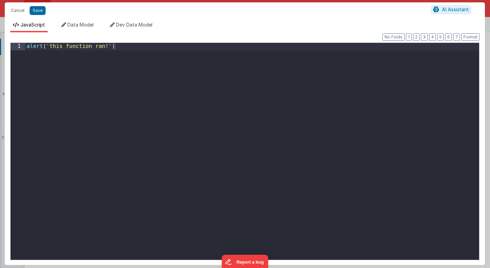
click at [342, 120] on div "alert ( 'this function ran!' )" at bounding box center [252, 159] width 454 height 232
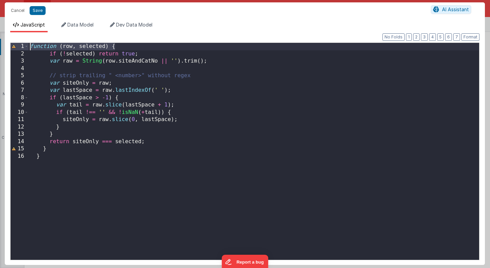
drag, startPoint x: 118, startPoint y: 47, endPoint x: 22, endPoint y: 42, distance: 95.4
click at [22, 42] on div "Format 7 6 5 4 3 2 1 No Folds 1 2 3 4 5 6 7 8 9 10 11 12 13 14 15 16 function (…" at bounding box center [244, 151] width 469 height 218
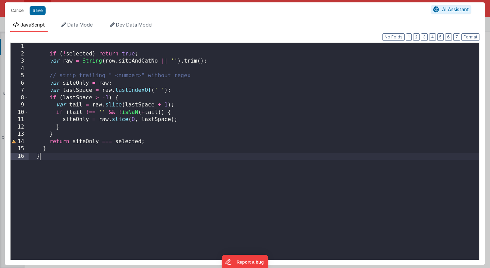
click at [45, 158] on div "if ( ! selected ) return true ; var raw = String ( row . siteAndCatNo || '' ) .…" at bounding box center [254, 159] width 451 height 232
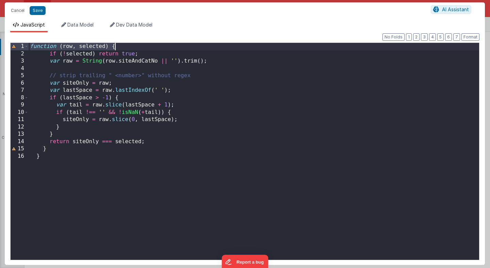
click at [59, 49] on div "function ( row , selected ) { if ( ! selected ) return true ; var raw = String …" at bounding box center [254, 159] width 451 height 232
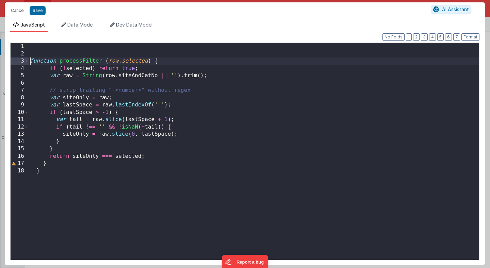
click at [55, 167] on div "function processFilter ( row , selected ) { if ( ! selected ) return true ; var…" at bounding box center [254, 159] width 451 height 232
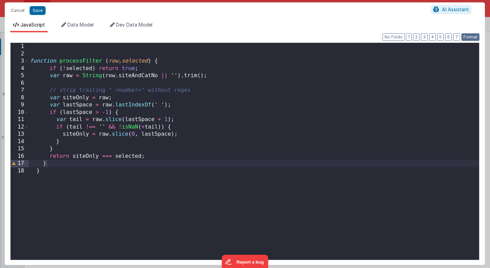
click at [472, 37] on button "Format" at bounding box center [470, 36] width 18 height 7
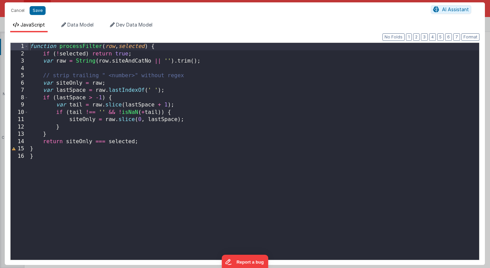
click at [62, 155] on div "function processFilter ( row , selected ) { if ( ! selected ) return true ; var…" at bounding box center [254, 159] width 451 height 232
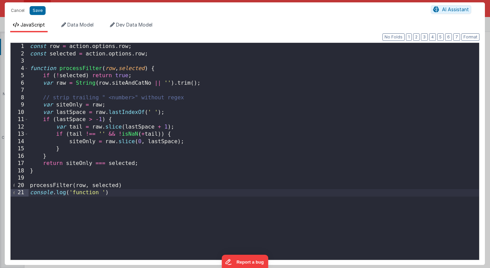
click at [56, 186] on div "const row = action . options . row ; const selected = action . options . row ; …" at bounding box center [254, 159] width 451 height 232
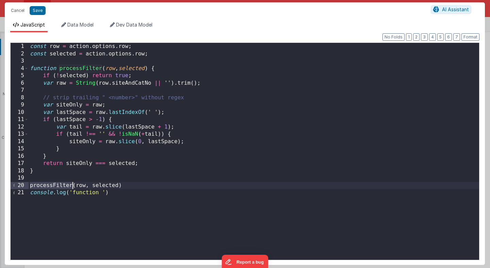
click at [56, 186] on div "const row = action . options . row ; const selected = action . options . row ; …" at bounding box center [254, 159] width 451 height 232
click at [101, 192] on div "const row = action . options . row ; const selected = action . options . row ; …" at bounding box center [254, 159] width 451 height 232
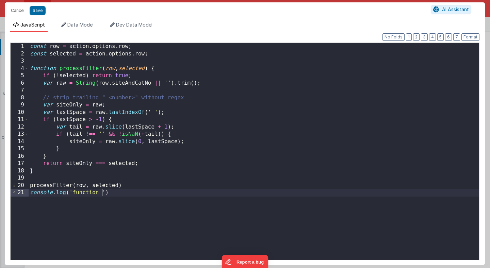
paste textarea
click at [36, 12] on button "Save" at bounding box center [38, 10] width 16 height 9
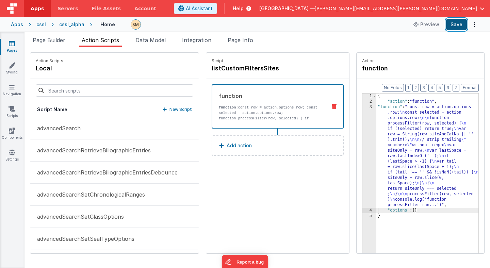
click at [454, 27] on button "Save" at bounding box center [456, 25] width 21 height 12
click at [54, 42] on span "Page Builder" at bounding box center [49, 40] width 33 height 7
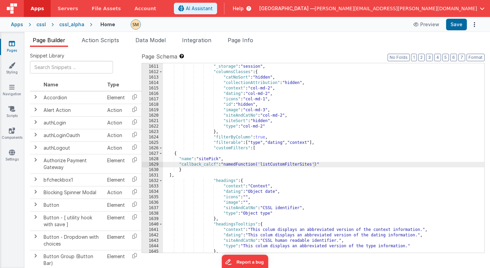
click at [316, 164] on div ""options" : { "_storage" : "session" , "columnsClasses" : { "catNoSort" : "hidd…" at bounding box center [323, 159] width 321 height 200
click at [459, 25] on button "Save" at bounding box center [456, 25] width 21 height 12
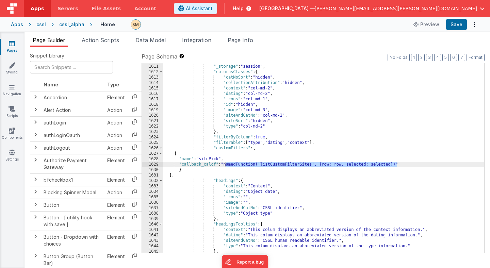
drag, startPoint x: 397, startPoint y: 165, endPoint x: 225, endPoint y: 165, distance: 172.9
click at [225, 165] on div ""options" : { "_storage" : "session" , "columnsClasses" : { "catNoSort" : "hidd…" at bounding box center [323, 159] width 321 height 200
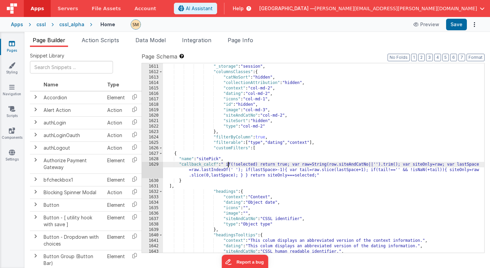
click at [229, 165] on div ""options" : { "_storage" : "session" , "columnsClasses" : { "catNoSort" : "hidd…" at bounding box center [323, 159] width 321 height 200
click at [456, 25] on button "Save" at bounding box center [456, 25] width 21 height 12
click at [216, 165] on div ""options" : { "_storage" : "session" , "columnsClasses" : { "catNoSort" : "hidd…" at bounding box center [323, 159] width 321 height 200
click at [458, 23] on button "Save" at bounding box center [456, 25] width 21 height 12
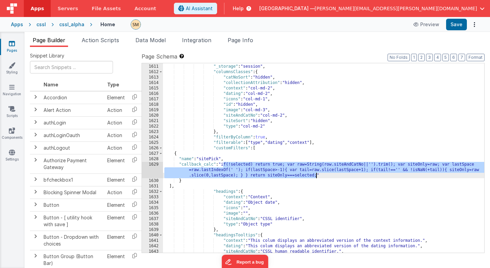
drag, startPoint x: 223, startPoint y: 162, endPoint x: 315, endPoint y: 175, distance: 93.0
click at [315, 175] on div ""options" : { "_storage" : "session" , "columnsClasses" : { "catNoSort" : "hidd…" at bounding box center [323, 159] width 321 height 200
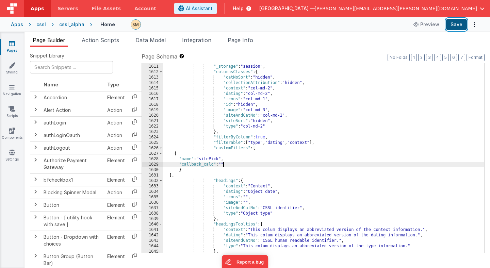
click at [460, 25] on button "Save" at bounding box center [456, 25] width 21 height 12
click at [214, 165] on div ""options" : { "_storage" : "session" , "columnsClasses" : { "catNoSort" : "hidd…" at bounding box center [323, 159] width 321 height 200
click at [459, 26] on button "Save" at bounding box center [456, 25] width 21 height 12
drag, startPoint x: 201, startPoint y: 164, endPoint x: 215, endPoint y: 165, distance: 13.6
click at [215, 165] on div ""options" : { "_storage" : "session" , "columnsClasses" : { "catNoSort" : "hidd…" at bounding box center [323, 159] width 321 height 200
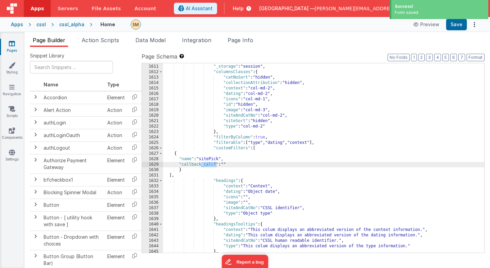
click at [244, 8] on span "Help" at bounding box center [238, 8] width 11 height 7
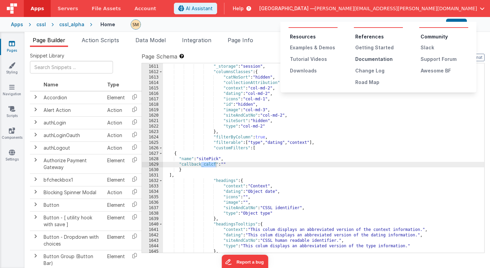
click at [370, 58] on div "Documentation" at bounding box center [379, 59] width 48 height 7
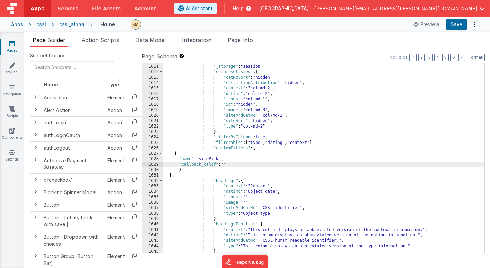
click at [225, 165] on div ""options" : { "_storage" : "session" , "columnsClasses" : { "catNoSort" : "hidd…" at bounding box center [323, 159] width 321 height 200
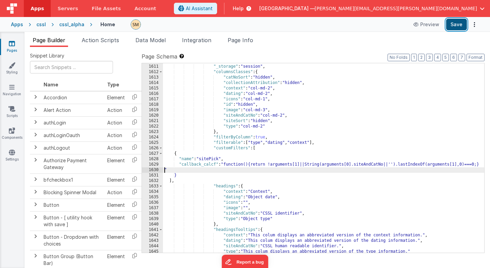
click at [458, 24] on button "Save" at bounding box center [456, 25] width 21 height 12
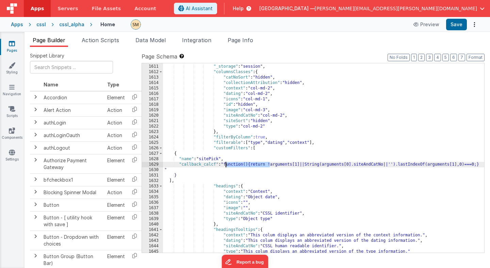
drag, startPoint x: 270, startPoint y: 164, endPoint x: 226, endPoint y: 165, distance: 44.2
click at [226, 165] on div ""options" : { "_storage" : "session" , "columnsClasses" : { "catNoSort" : "hidd…" at bounding box center [323, 159] width 321 height 200
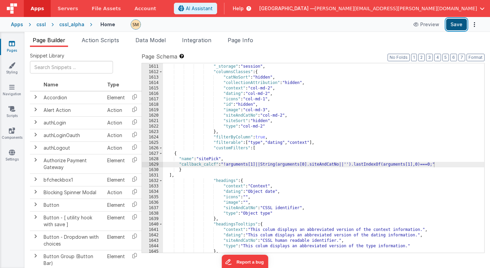
click at [454, 24] on button "Save" at bounding box center [456, 25] width 21 height 12
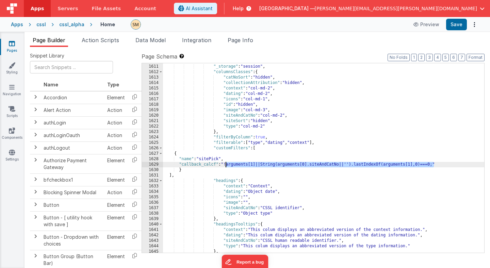
click at [226, 165] on div ""options" : { "_storage" : "session" , "columnsClasses" : { "catNoSort" : "hidd…" at bounding box center [323, 159] width 321 height 200
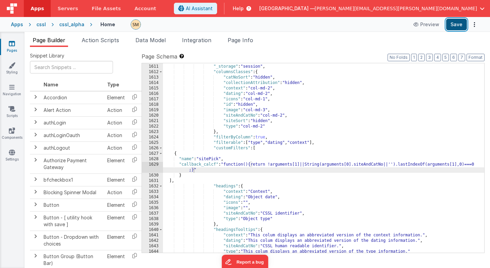
click at [455, 25] on button "Save" at bounding box center [456, 25] width 21 height 12
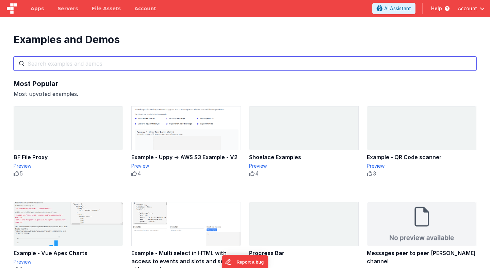
click at [139, 67] on input "text" at bounding box center [245, 63] width 463 height 14
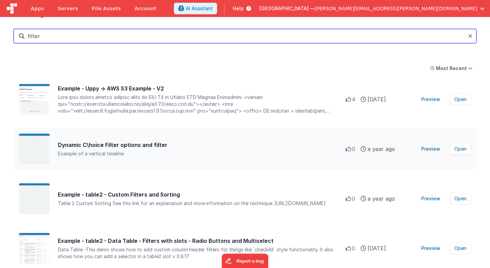
scroll to position [31, 0]
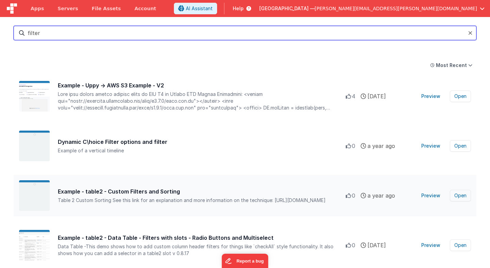
type input "filter"
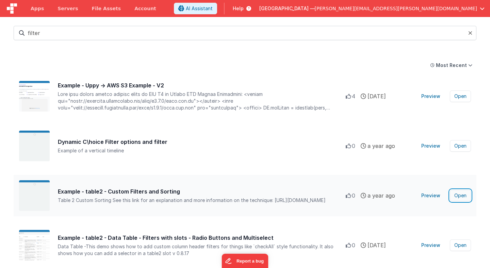
click at [465, 196] on button "Open" at bounding box center [460, 196] width 21 height 12
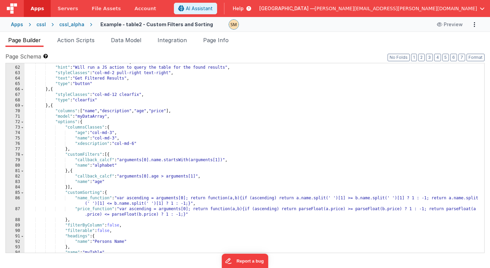
scroll to position [360, 0]
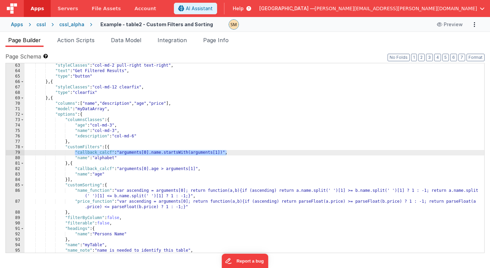
drag, startPoint x: 75, startPoint y: 151, endPoint x: 228, endPoint y: 151, distance: 153.5
click at [228, 151] on div ""styleClasses" : "col-md-2 pull-right text-right" , "text" : "Get Filtered Resu…" at bounding box center [255, 163] width 460 height 200
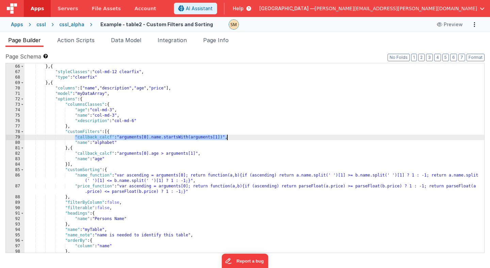
scroll to position [375, 0]
click at [170, 137] on div ""type" : "button" } , { "styleClasses" : "col-md-12 clearfix" , "type" : "clear…" at bounding box center [255, 159] width 460 height 200
drag, startPoint x: 224, startPoint y: 137, endPoint x: 122, endPoint y: 137, distance: 102.4
click at [122, 137] on div ""type" : "button" } , { "styleClasses" : "col-md-12 clearfix" , "type" : "clear…" at bounding box center [255, 159] width 460 height 200
